Goal: Transaction & Acquisition: Subscribe to service/newsletter

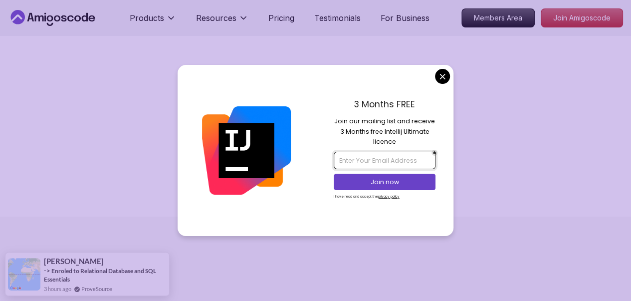
click at [356, 157] on input "email" at bounding box center [385, 160] width 102 height 17
type input "[EMAIL_ADDRESS][DOMAIN_NAME]"
click at [399, 180] on p "Join now" at bounding box center [384, 182] width 83 height 9
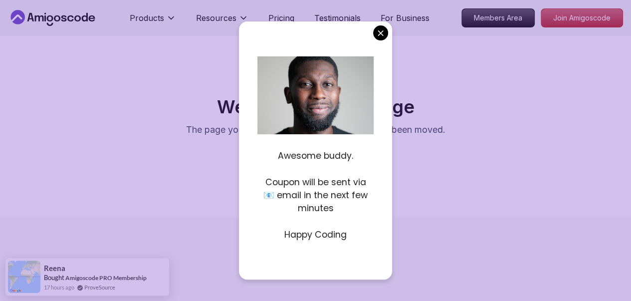
click at [321, 235] on p "Happy Coding" at bounding box center [316, 234] width 116 height 13
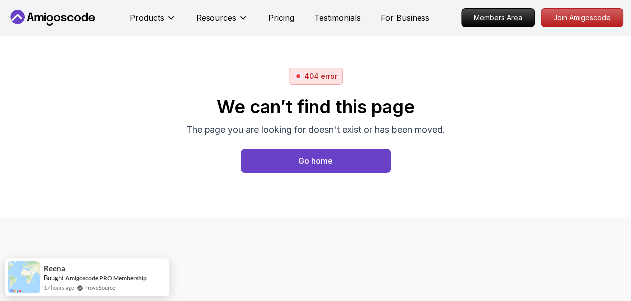
click at [385, 35] on body "Products Resources Pricing Testimonials For Business Members Area Join Amigosco…" at bounding box center [315, 150] width 631 height 301
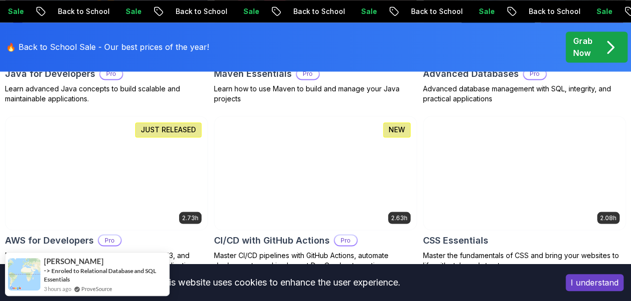
scroll to position [815, 0]
